Goal: Download file/media

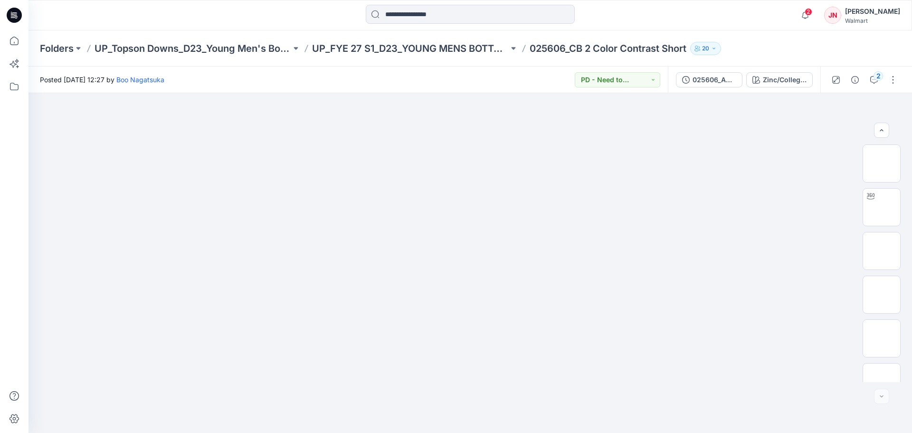
scroll to position [106, 0]
click at [812, 12] on span "2" at bounding box center [809, 12] width 8 height 8
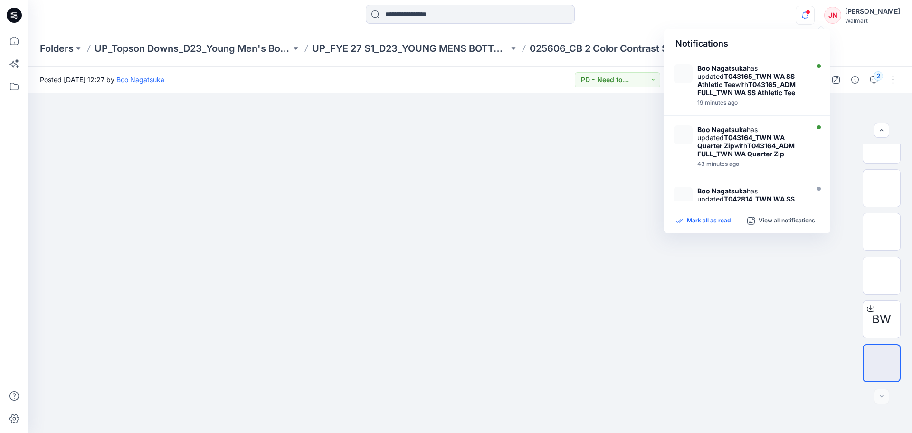
click at [689, 221] on p "Mark all as read" at bounding box center [709, 221] width 44 height 9
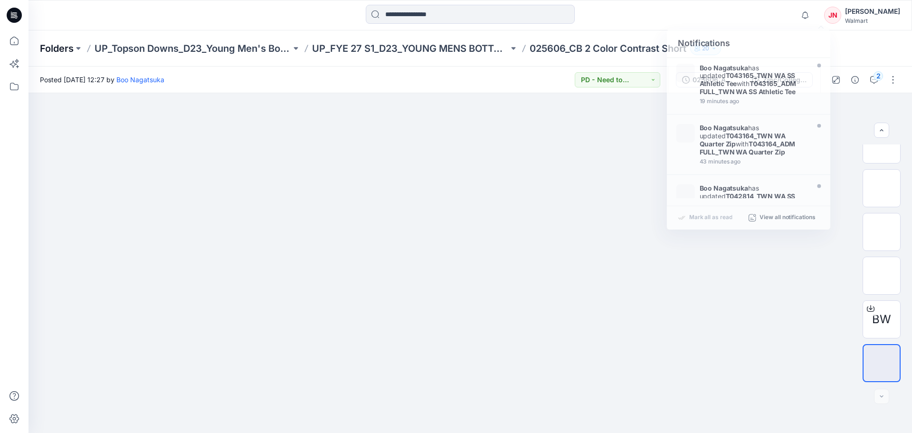
click at [54, 48] on p "Folders" at bounding box center [57, 48] width 34 height 13
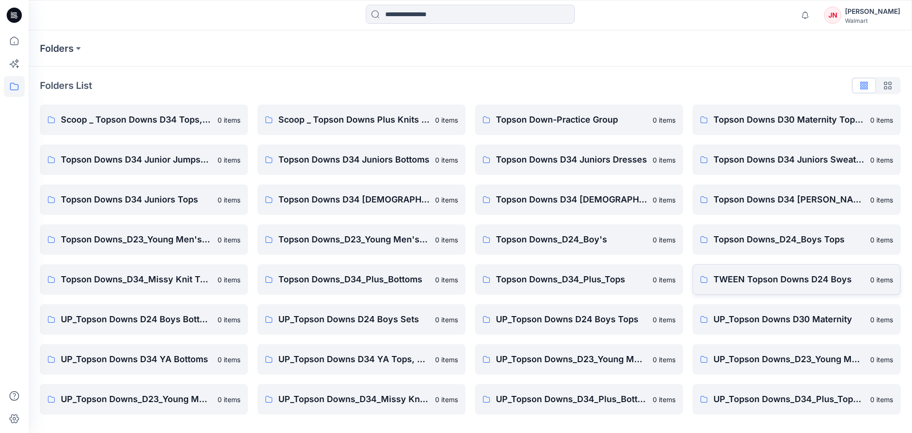
click at [763, 285] on p "TWEEN Topson Downs D24 Boys" at bounding box center [789, 279] width 151 height 13
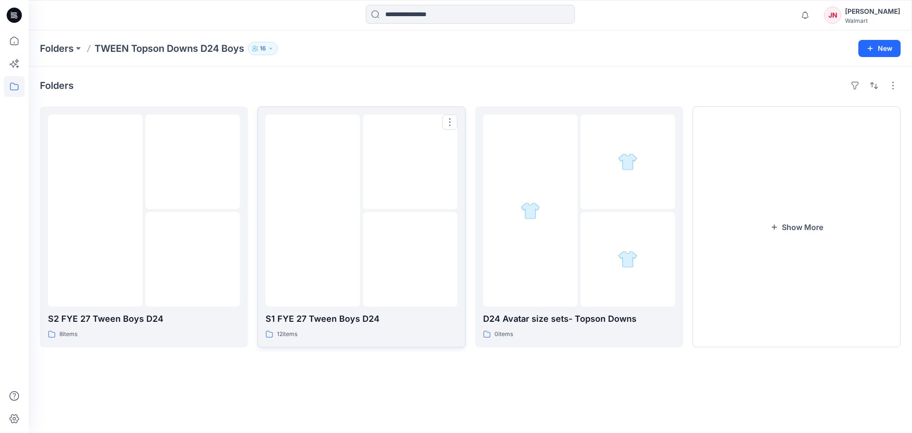
click at [410, 259] on img at bounding box center [410, 259] width 0 height 0
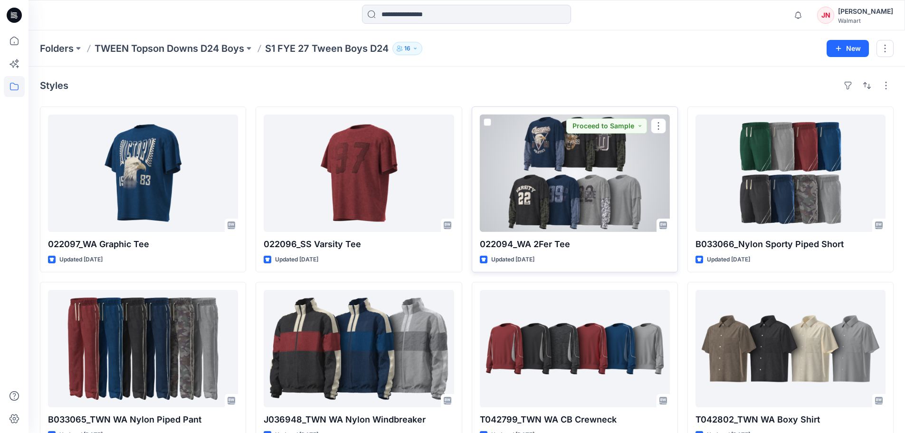
click at [651, 209] on div at bounding box center [575, 172] width 190 height 117
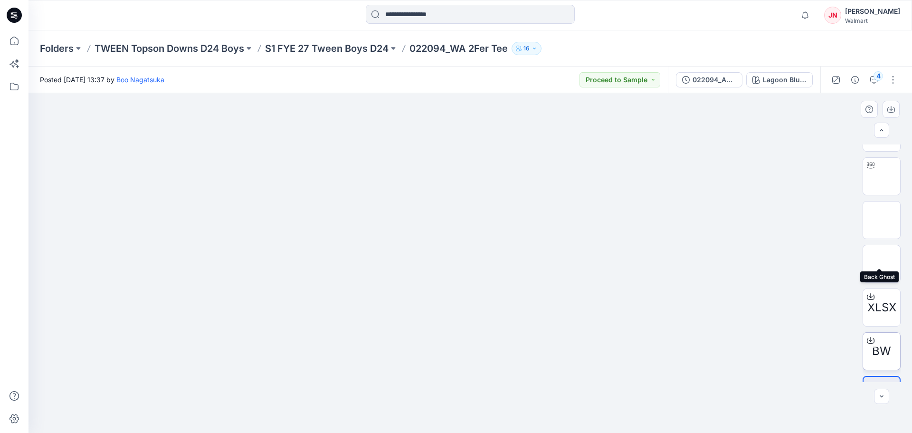
scroll to position [63, 0]
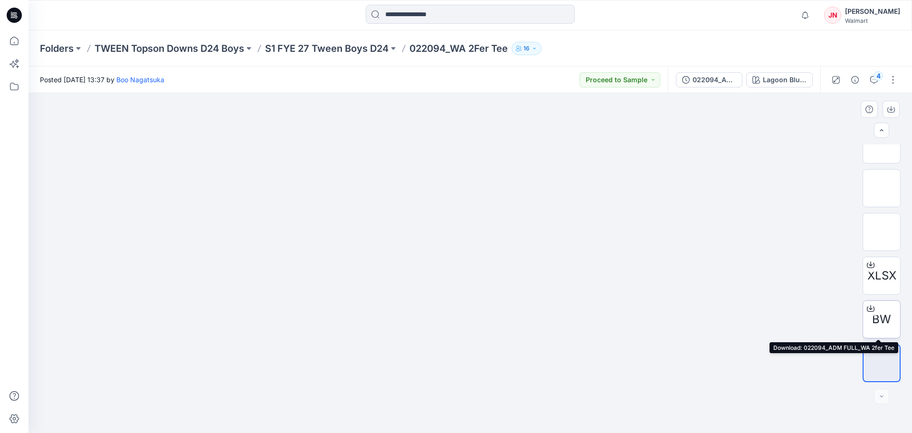
click at [870, 307] on icon at bounding box center [871, 308] width 8 height 8
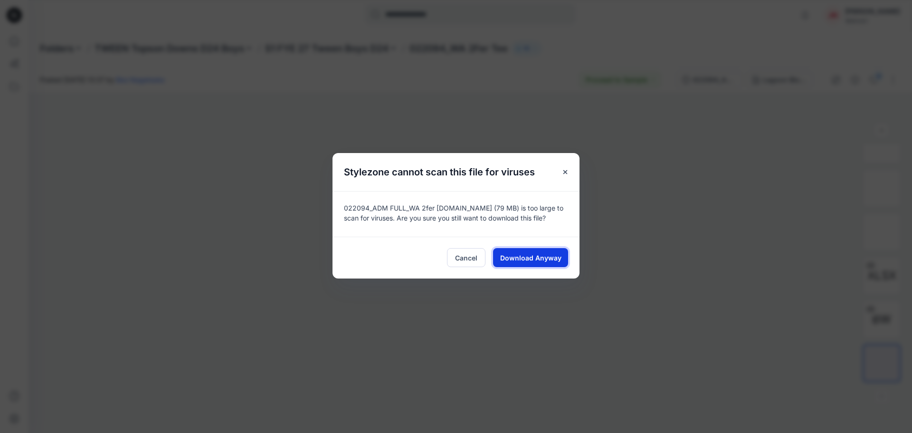
click at [534, 254] on span "Download Anyway" at bounding box center [530, 258] width 61 height 10
